Goal: Find specific page/section: Find specific page/section

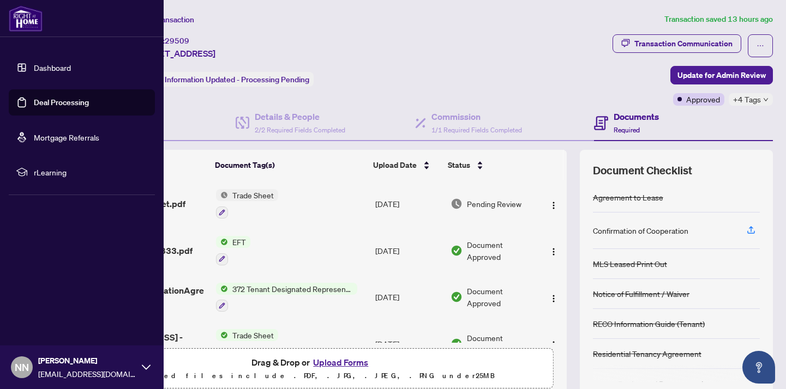
click at [44, 98] on link "Deal Processing" at bounding box center [61, 103] width 55 height 10
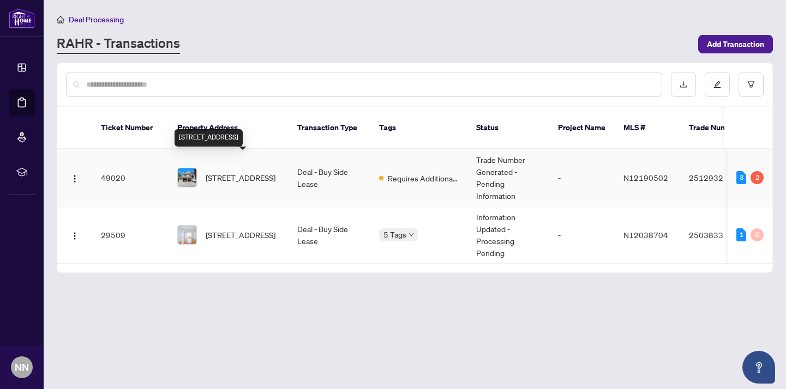
click at [222, 172] on span "[STREET_ADDRESS]" at bounding box center [241, 178] width 70 height 12
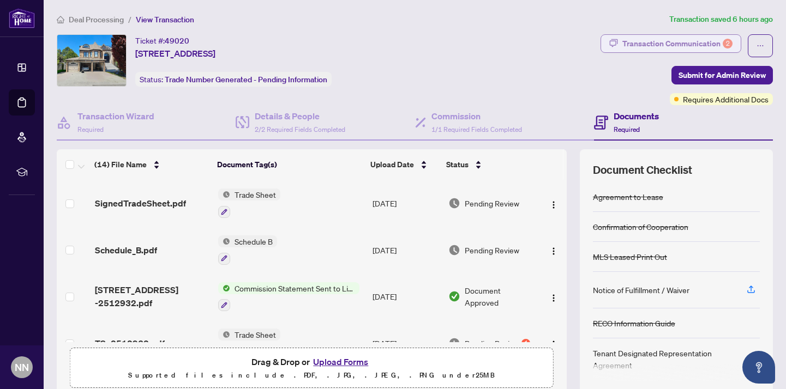
click at [686, 43] on div "Transaction Communication 2" at bounding box center [677, 43] width 110 height 17
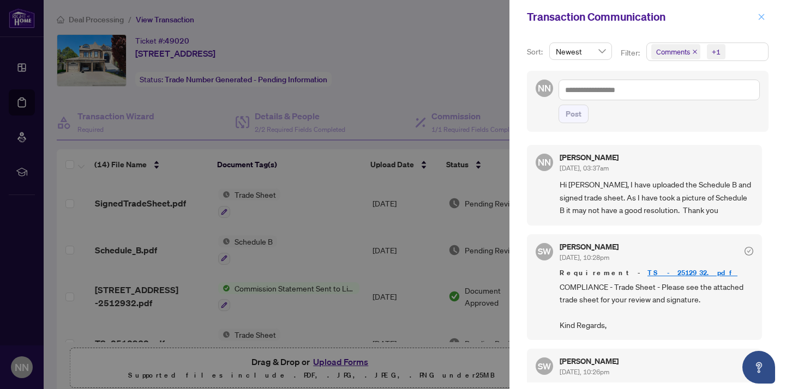
click at [763, 17] on icon "close" at bounding box center [761, 17] width 8 height 8
